Goal: Task Accomplishment & Management: Use online tool/utility

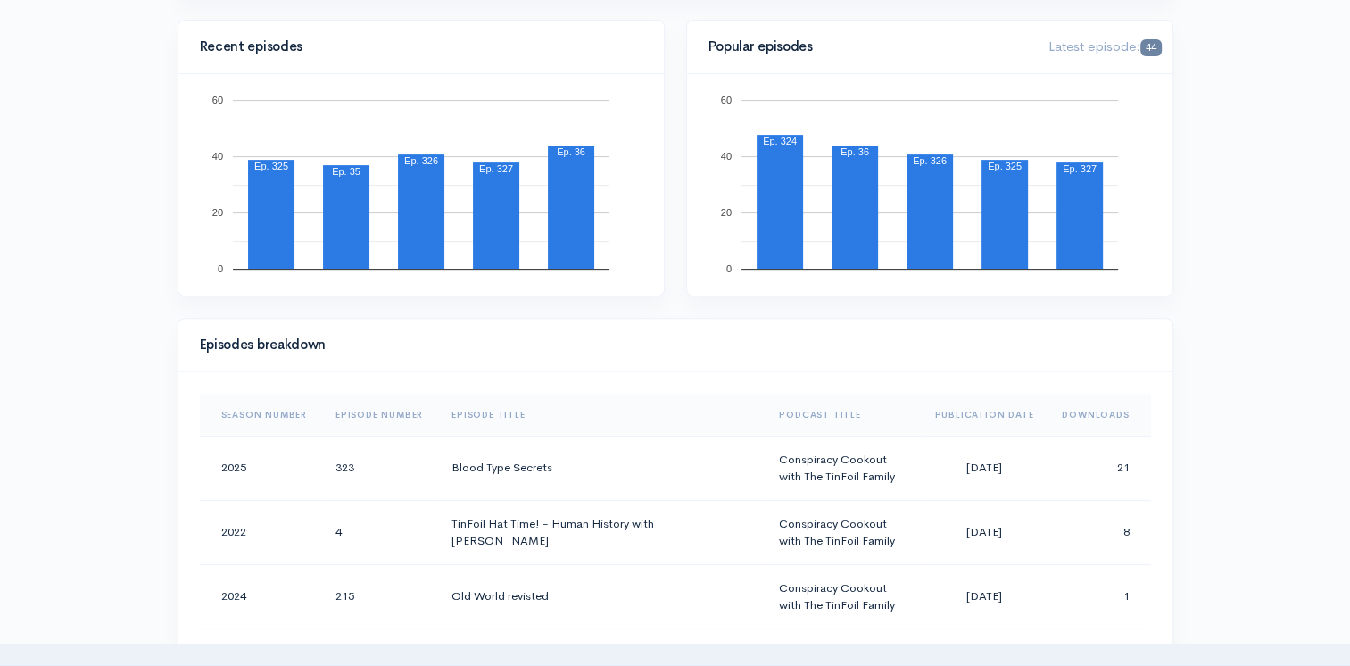
scroll to position [625, 0]
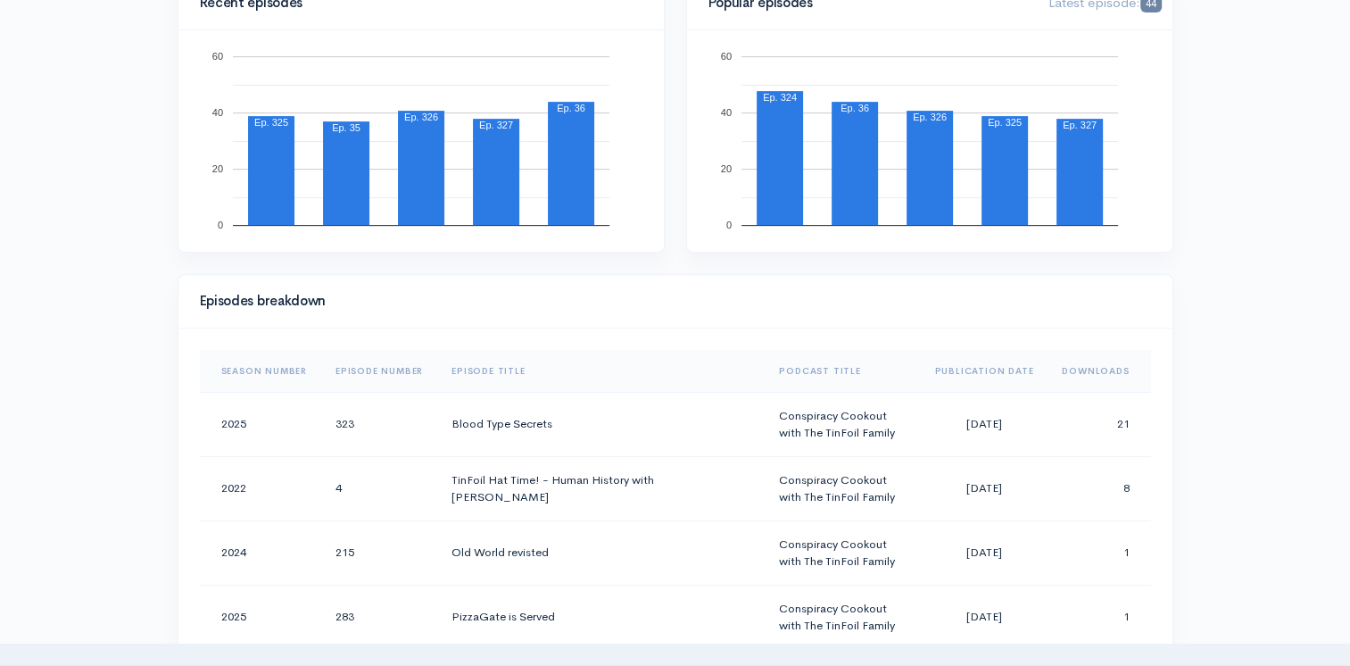
click at [1067, 369] on th "Downloads" at bounding box center [1099, 371] width 103 height 43
click at [1067, 369] on th "Downloads" at bounding box center [1093, 371] width 116 height 43
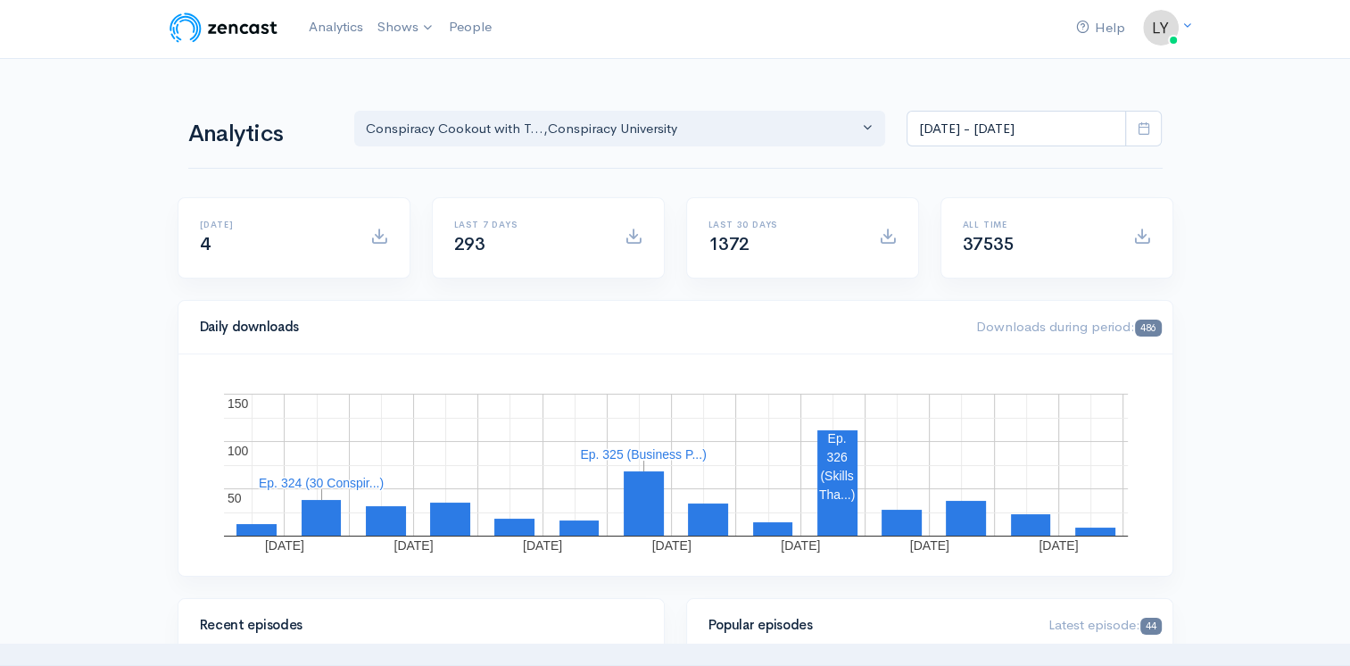
scroll to position [0, 0]
